Goal: Information Seeking & Learning: Compare options

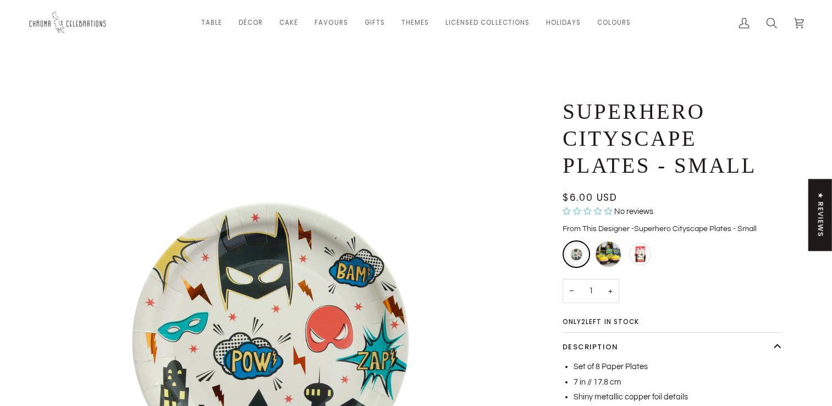
click at [611, 254] on div "Superhero Icon Candles" at bounding box center [608, 254] width 26 height 26
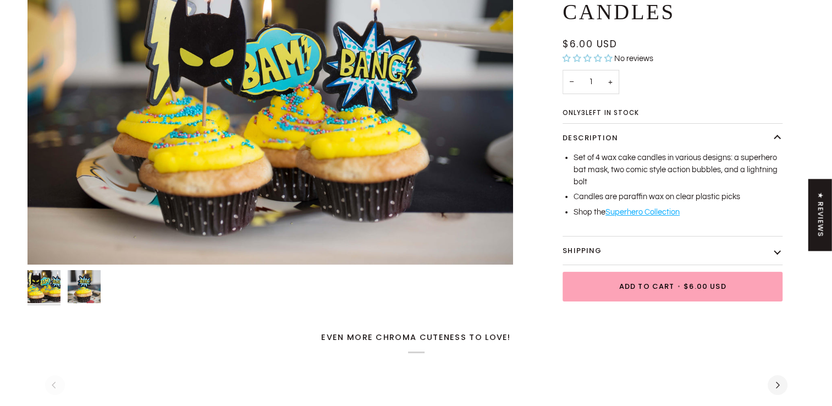
scroll to position [165, 0]
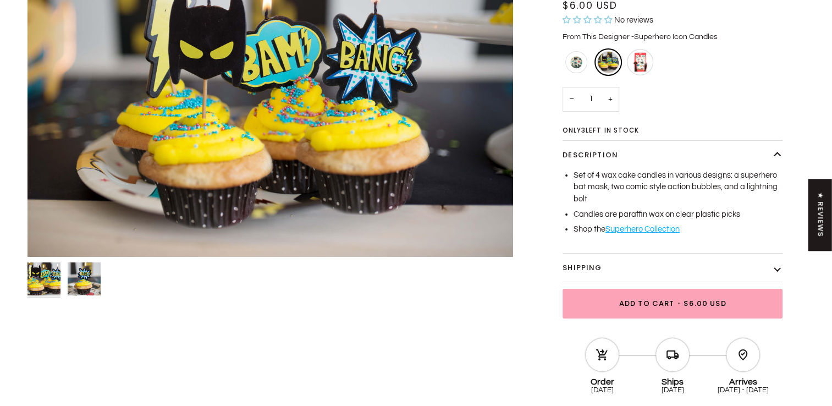
click at [639, 60] on div "Superhero Temporary Tattoos" at bounding box center [640, 62] width 26 height 26
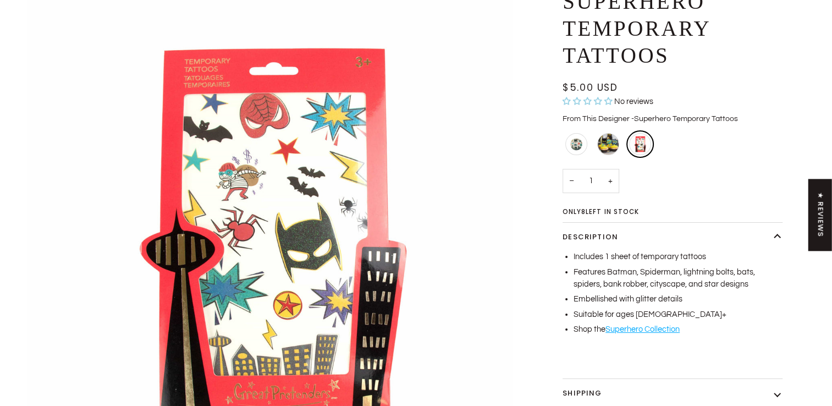
scroll to position [165, 0]
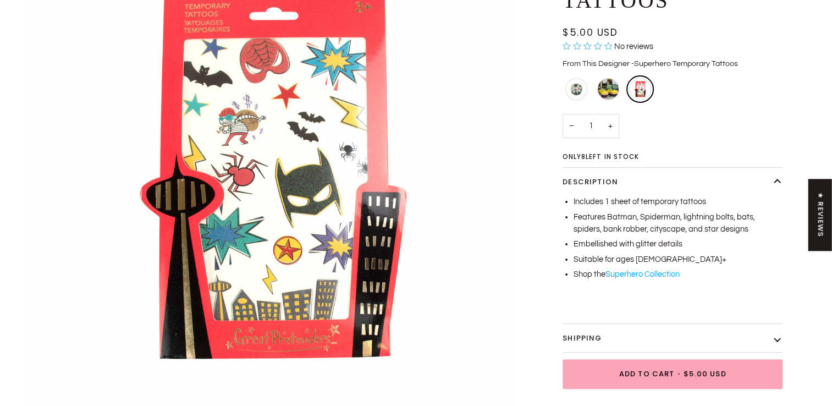
click at [642, 274] on link "Superhero Collection" at bounding box center [643, 274] width 74 height 8
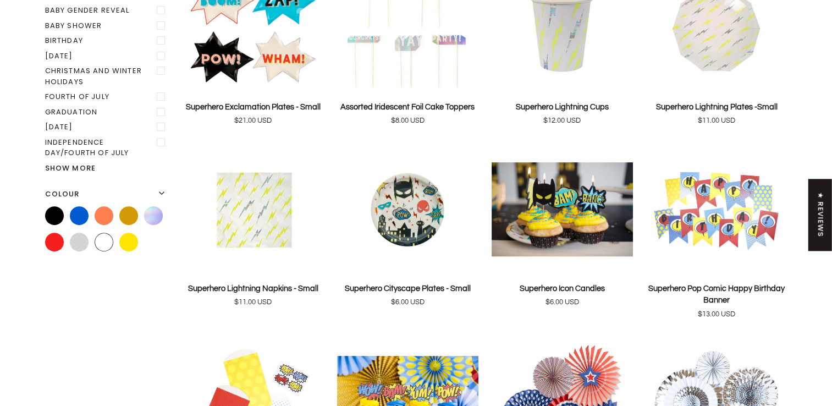
scroll to position [385, 0]
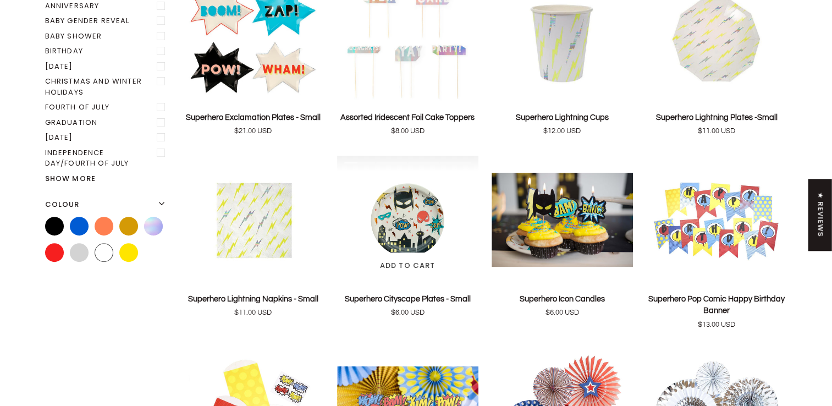
click at [412, 210] on img "Superhero Cityscape Plates - Small" at bounding box center [407, 220] width 141 height 129
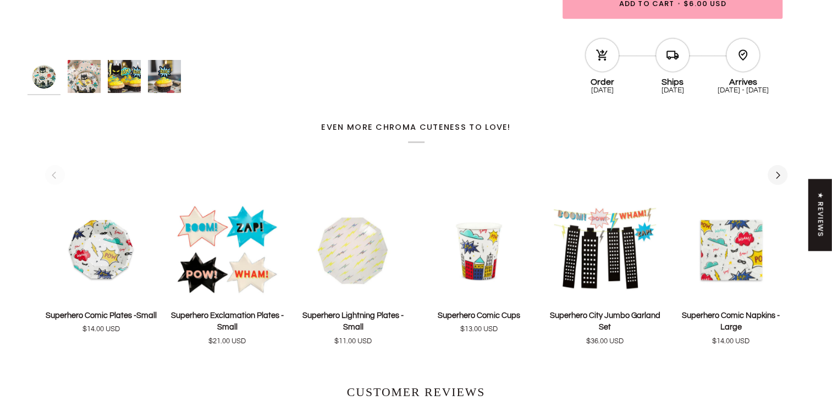
scroll to position [550, 0]
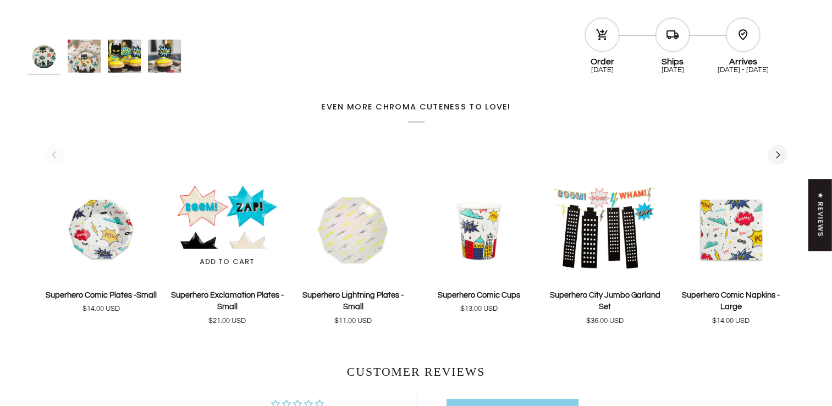
click at [263, 290] on p "Superhero Exclamation Plates - Small" at bounding box center [227, 301] width 113 height 24
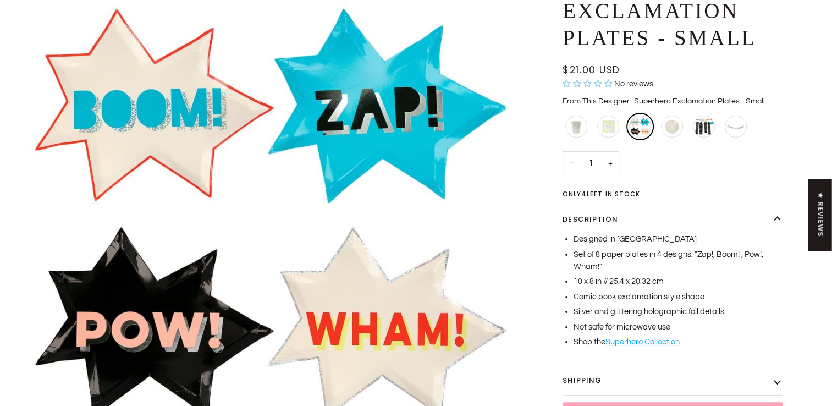
scroll to position [110, 0]
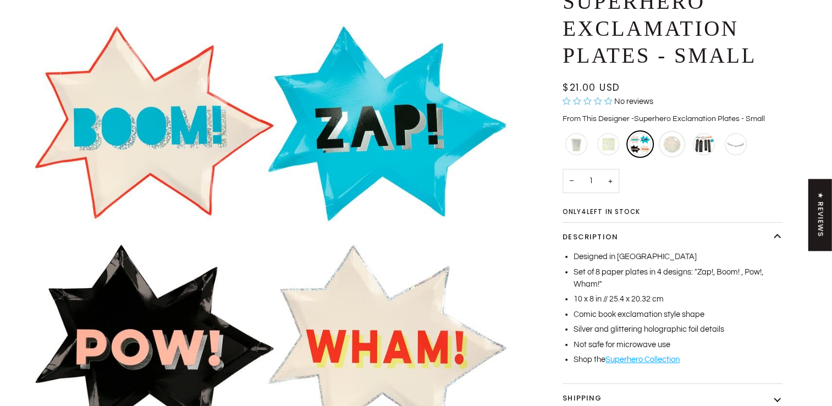
click at [673, 140] on div "Superhero Lightning Plates -Small" at bounding box center [672, 144] width 26 height 26
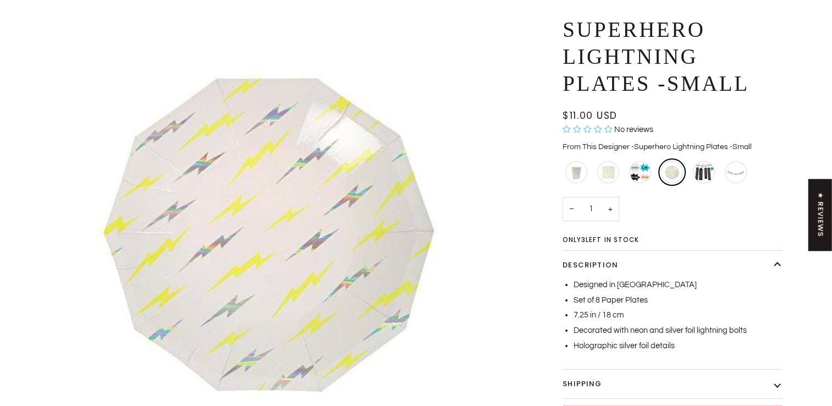
scroll to position [165, 0]
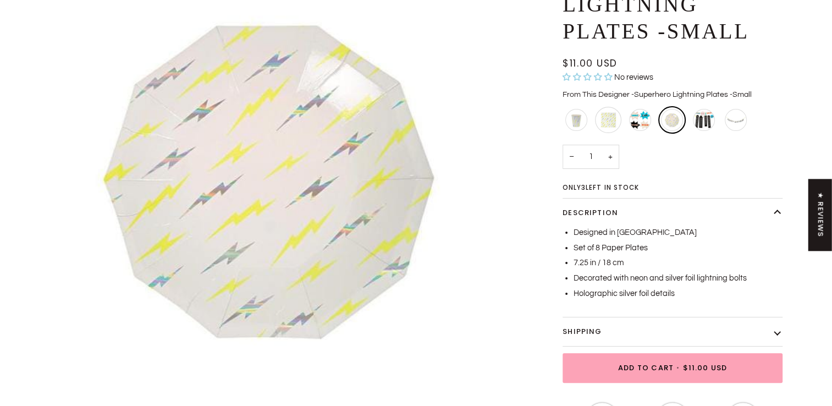
click at [610, 118] on div "Superhero Lightning Napkins - Small" at bounding box center [608, 120] width 26 height 26
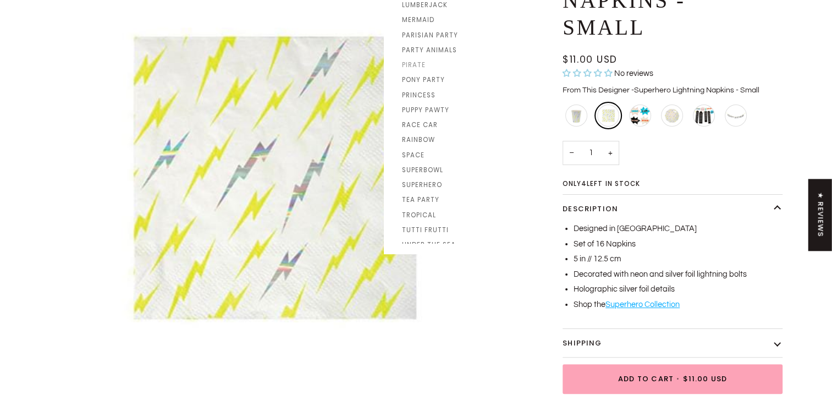
scroll to position [385, 0]
click at [433, 167] on span "Superhero" at bounding box center [468, 165] width 133 height 9
